Goal: Navigation & Orientation: Go to known website

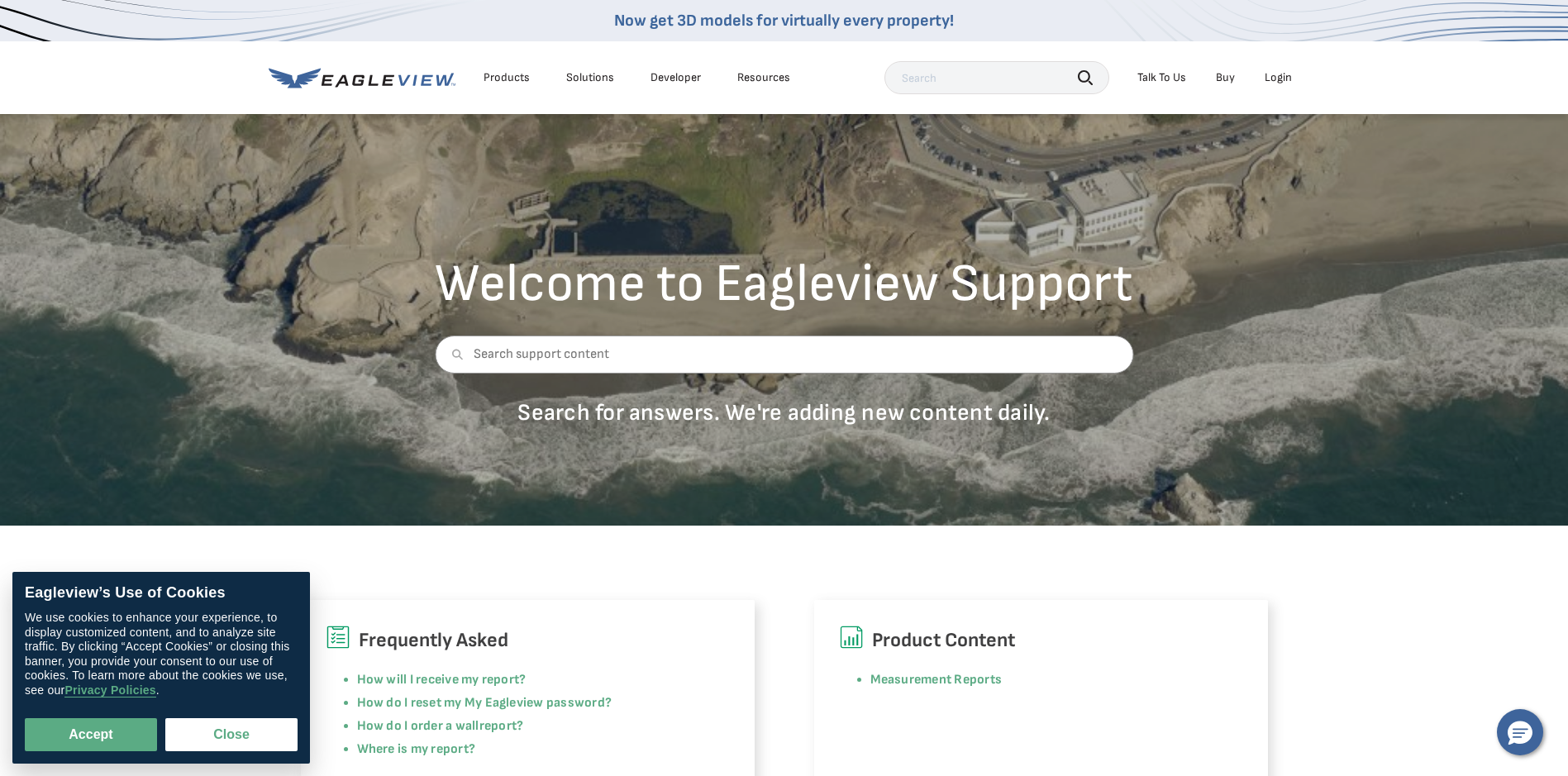
click at [1277, 75] on div "Login" at bounding box center [1278, 77] width 28 height 15
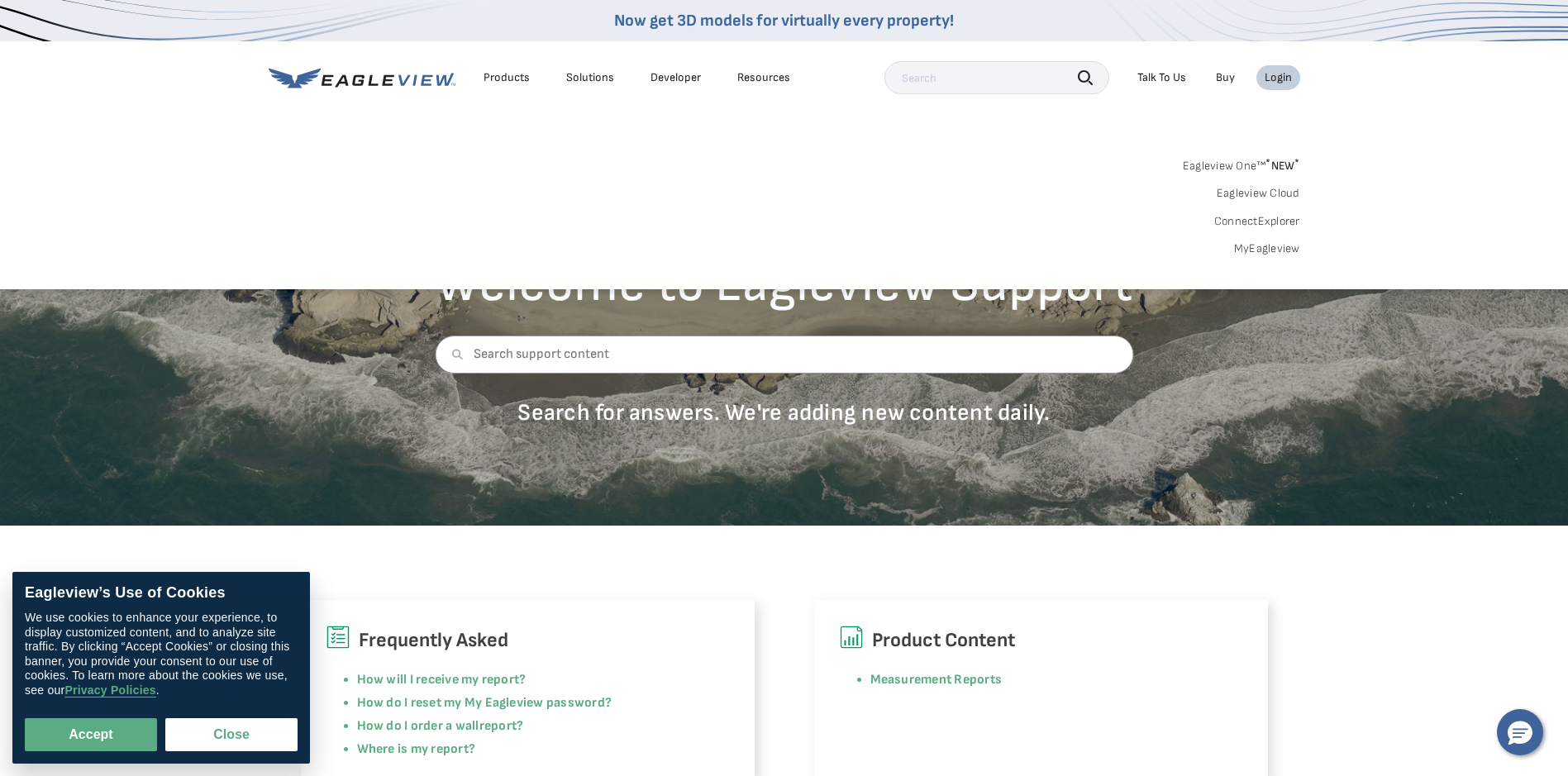
click at [1270, 75] on div "Login" at bounding box center [1278, 77] width 28 height 15
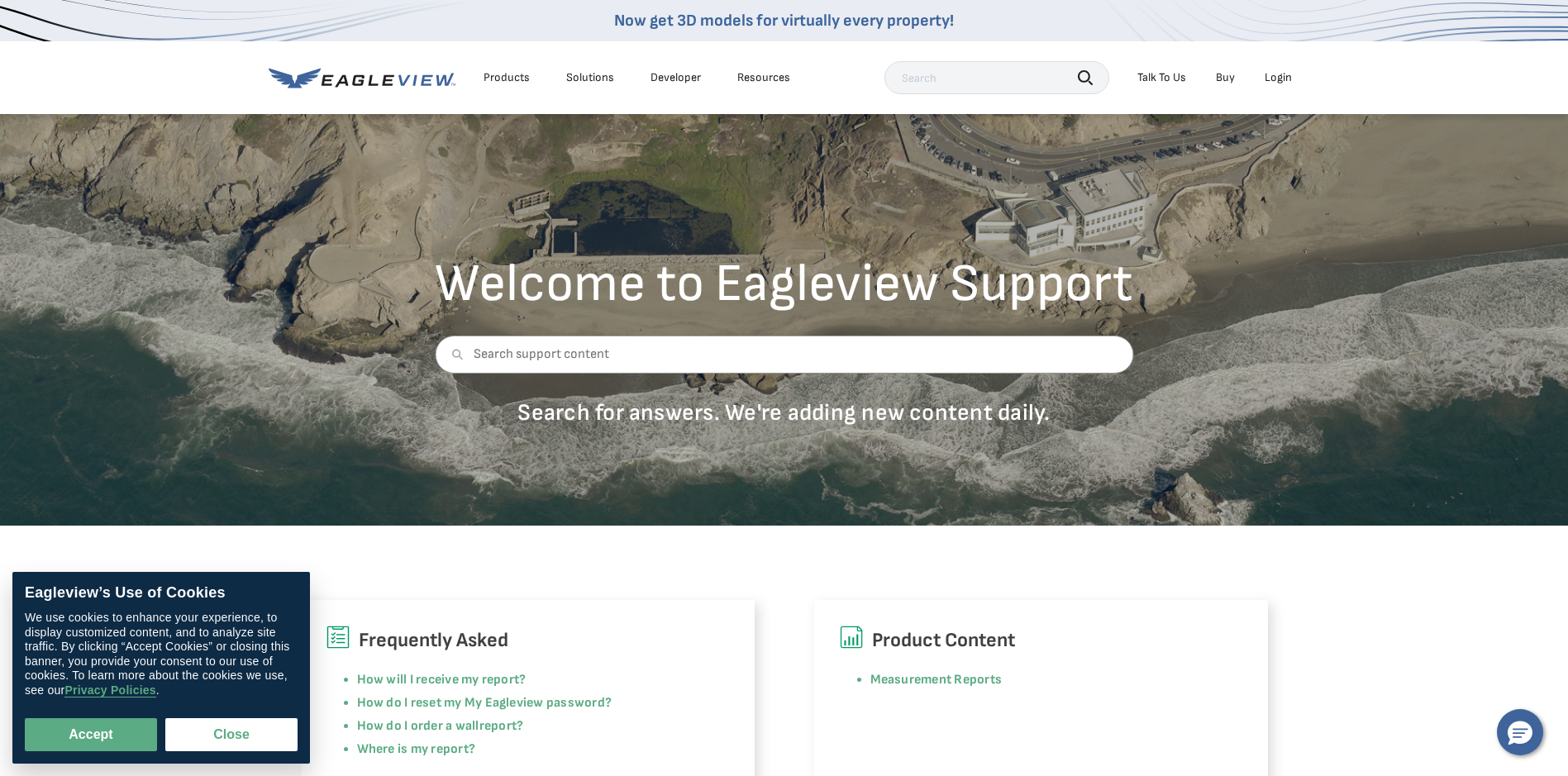
click at [1280, 79] on div "Login" at bounding box center [1278, 77] width 28 height 15
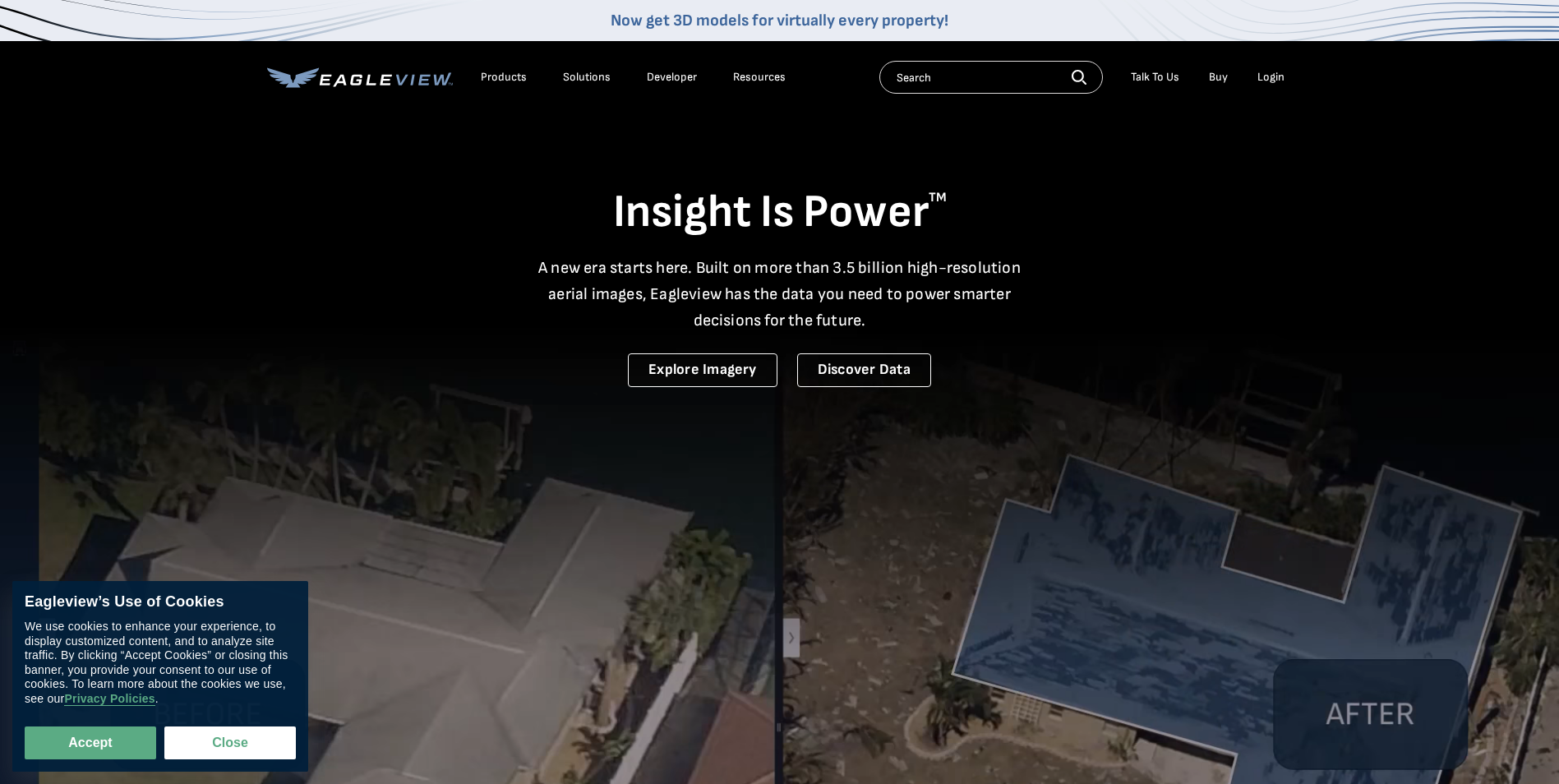
click at [1275, 78] on div "Login" at bounding box center [1271, 77] width 28 height 15
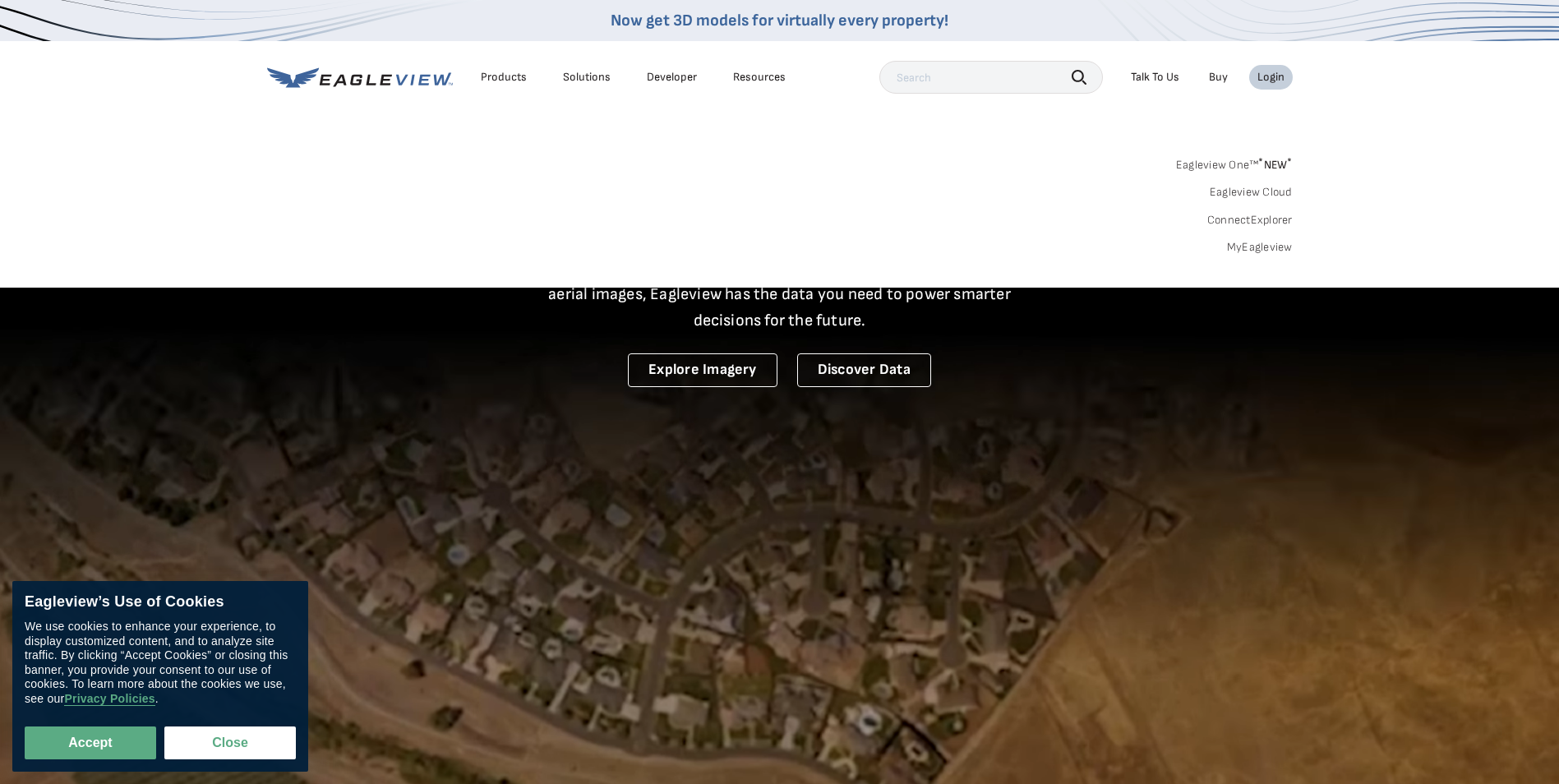
click at [1270, 85] on li "Login" at bounding box center [1271, 77] width 44 height 25
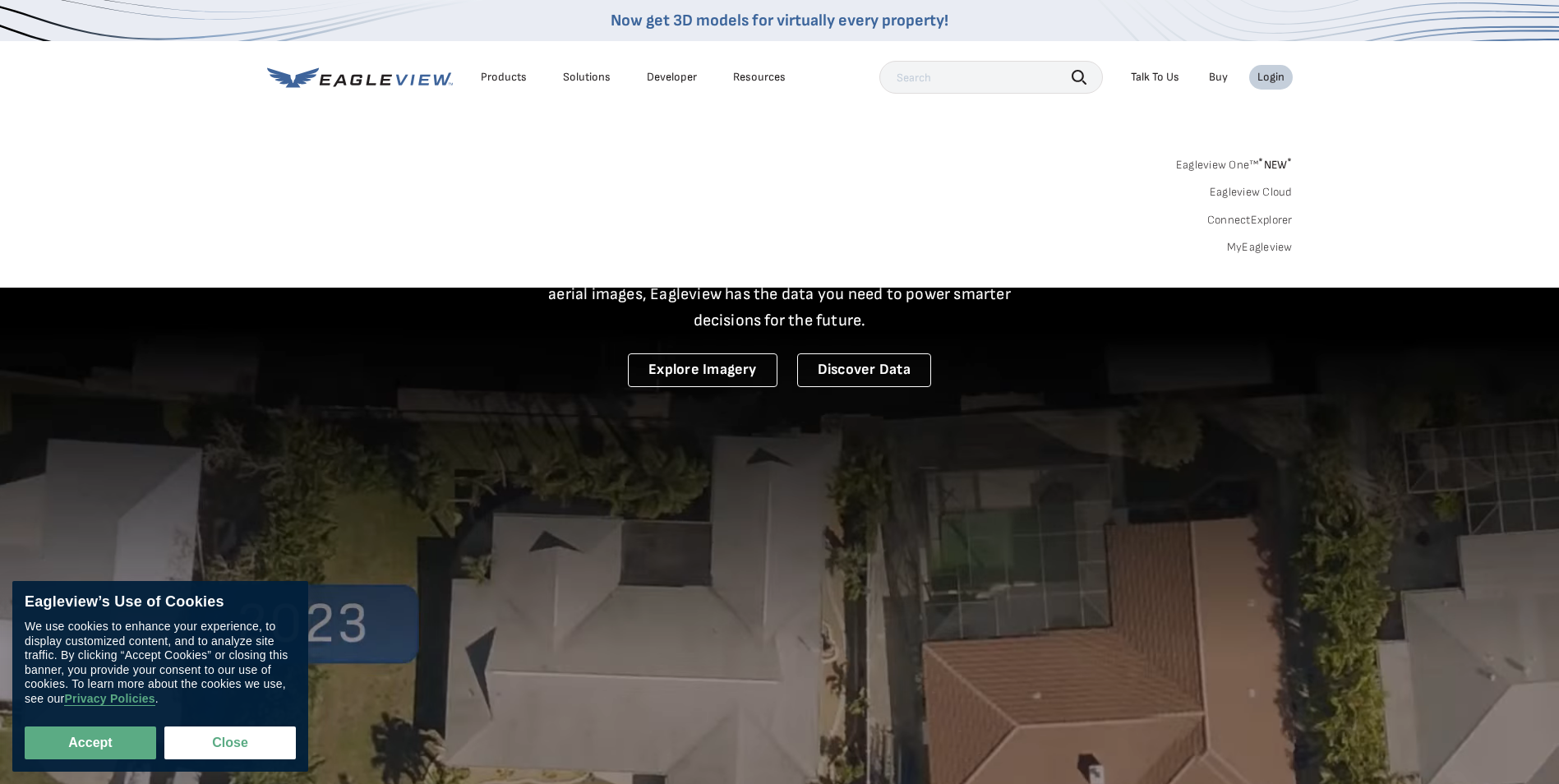
click at [1272, 83] on div "Login" at bounding box center [1271, 77] width 28 height 15
